Goal: Task Accomplishment & Management: Use online tool/utility

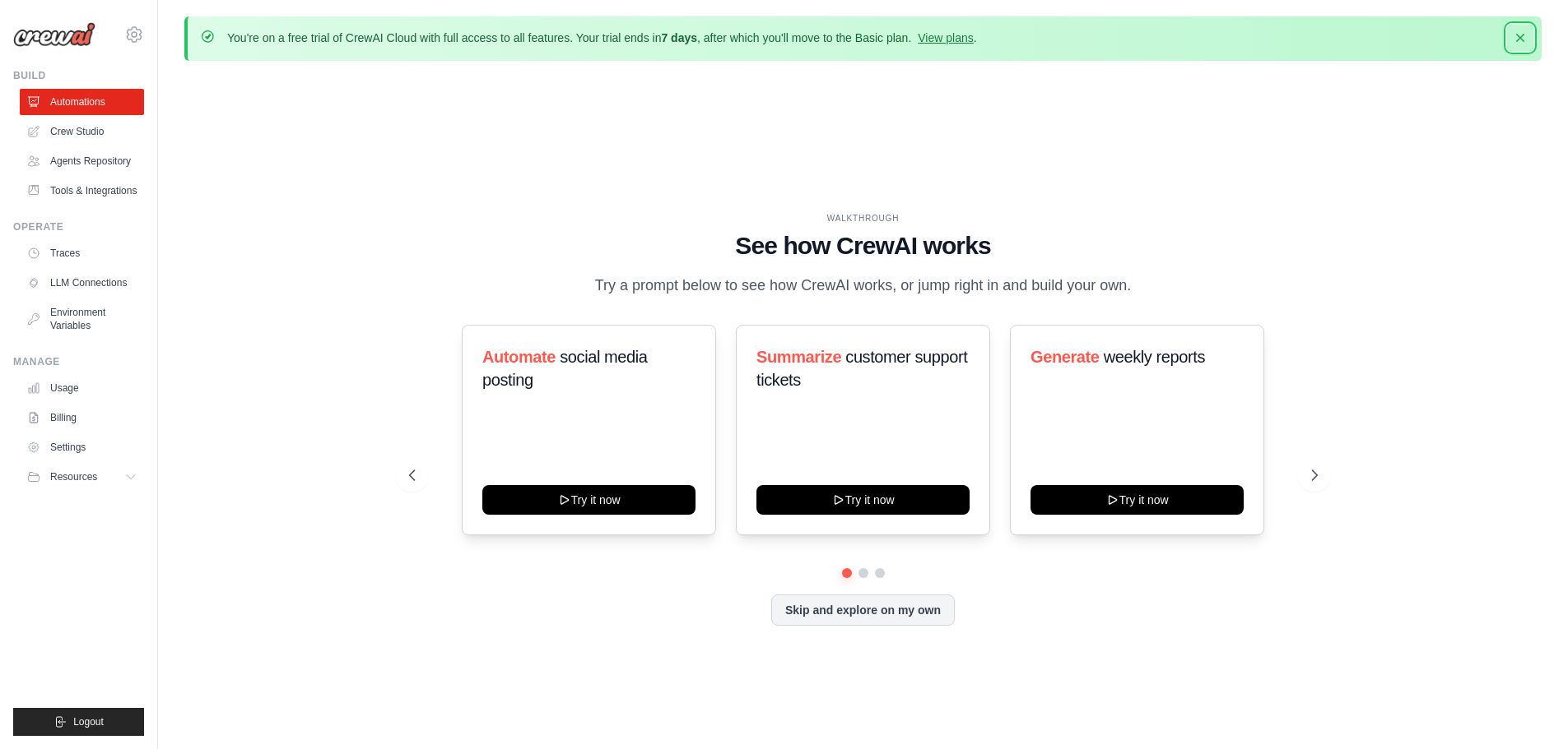
drag, startPoint x: 311, startPoint y: 117, endPoint x: 1520, endPoint y: 40, distance: 1211.4
click at [1520, 40] on icon "button" at bounding box center [1520, 38] width 17 height 17
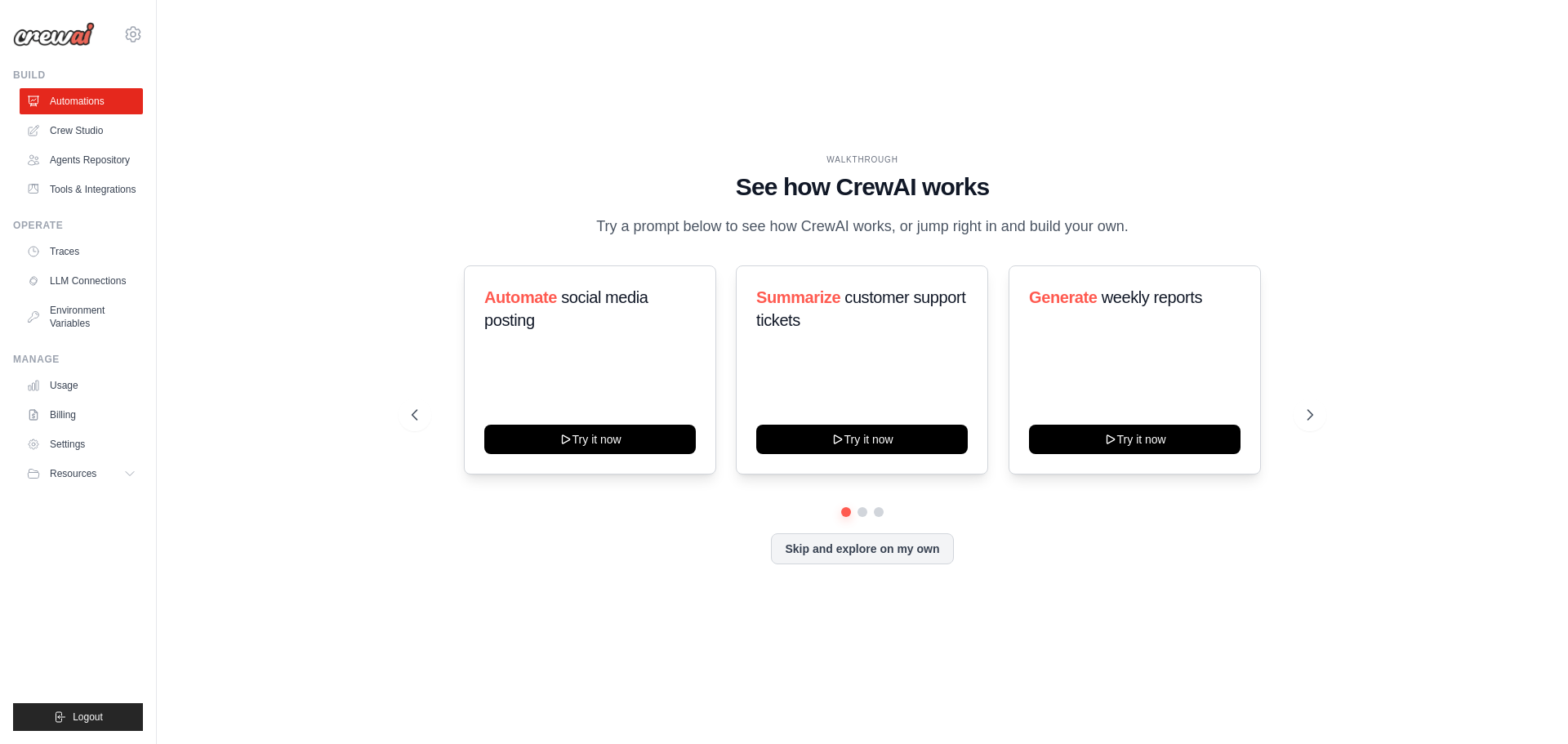
click at [1039, 165] on div "WALKTHROUGH" at bounding box center [863, 159] width 902 height 12
click at [1310, 412] on icon at bounding box center [1312, 415] width 16 height 16
click at [79, 381] on link "Usage" at bounding box center [83, 386] width 123 height 26
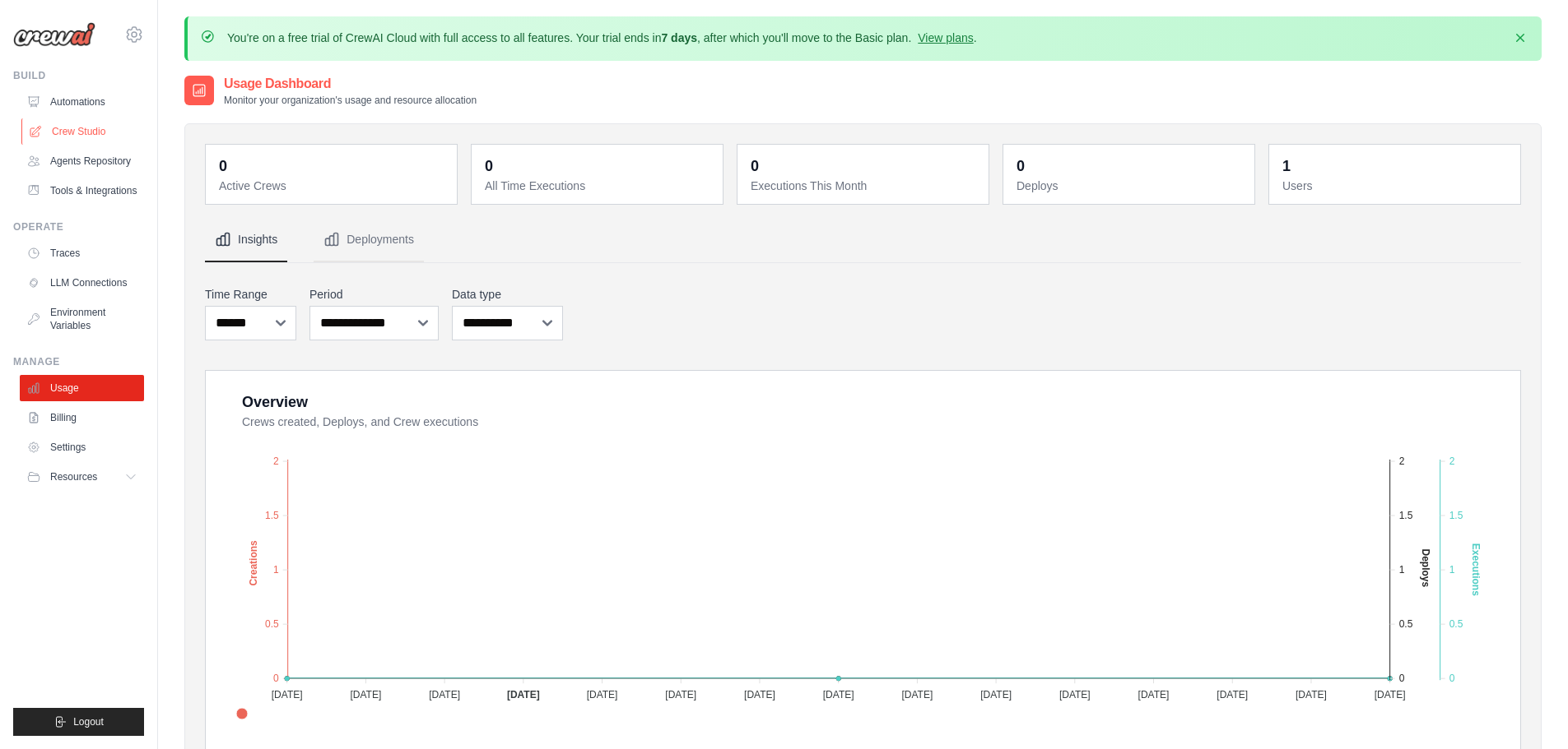
click at [59, 130] on link "Crew Studio" at bounding box center [83, 131] width 124 height 26
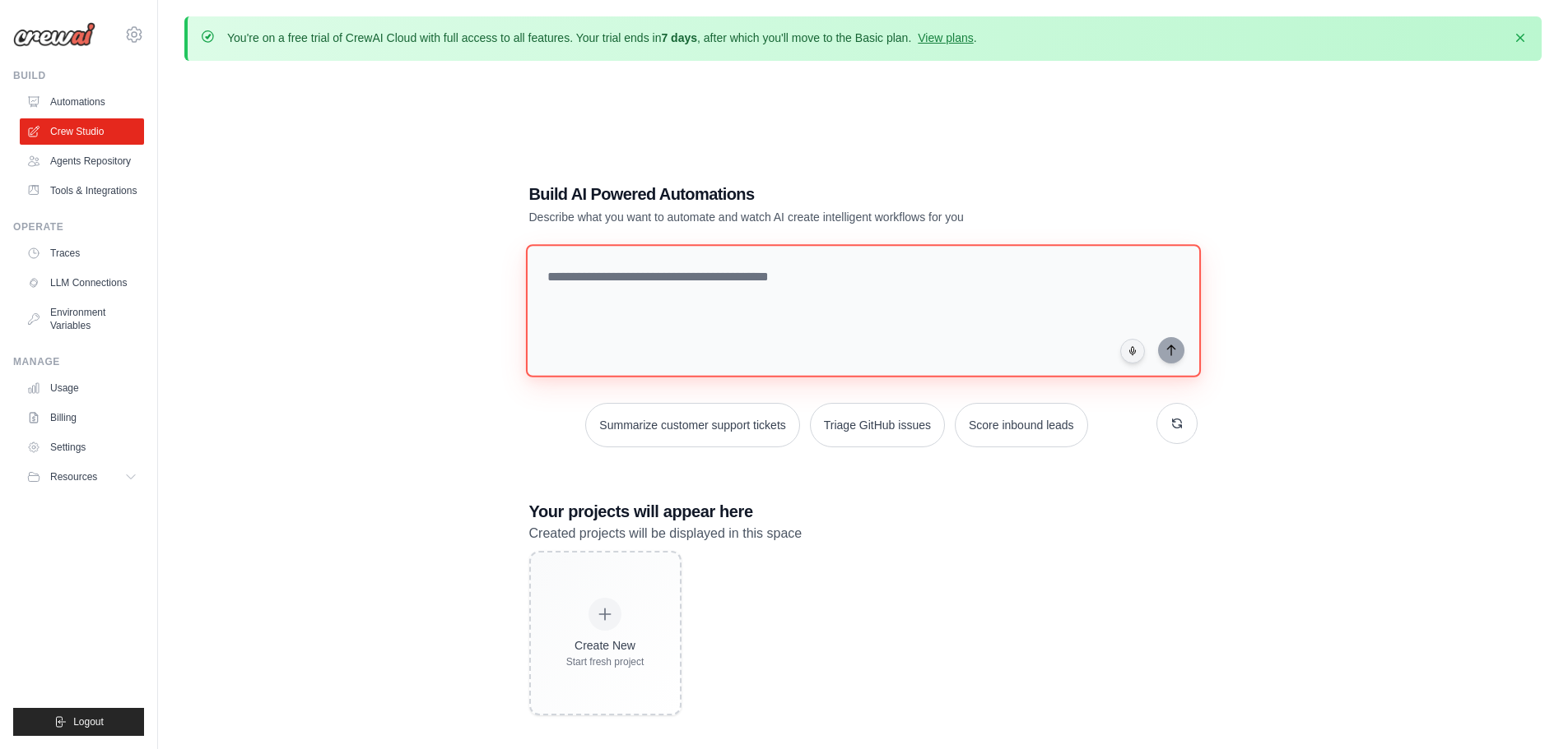
click at [805, 310] on textarea at bounding box center [862, 311] width 675 height 133
